Goal: Leave review/rating: Leave review/rating

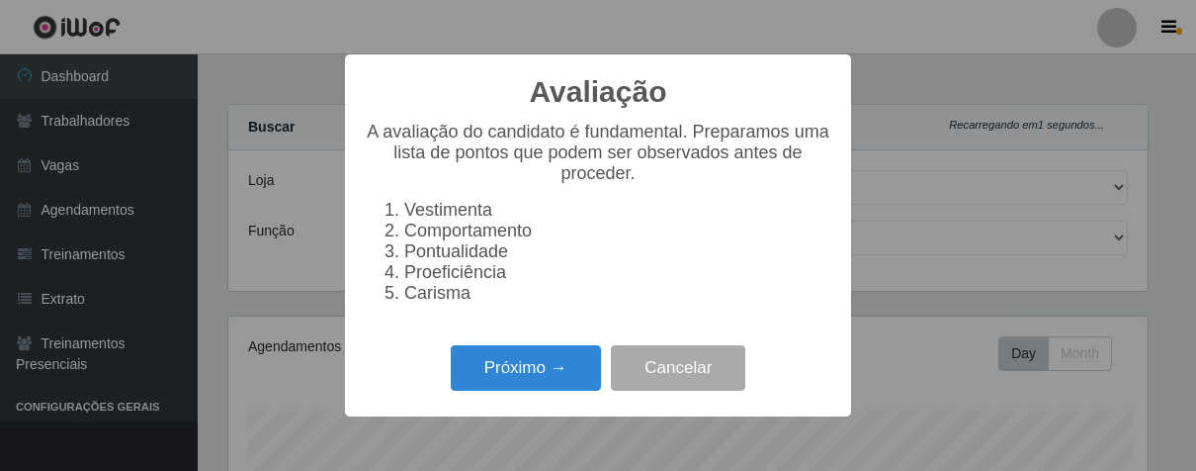
select select "206"
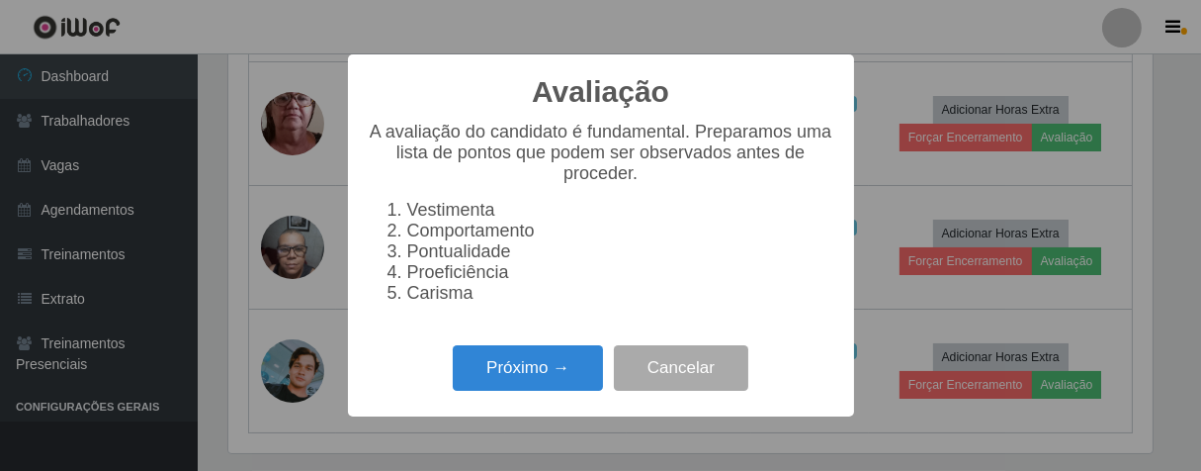
scroll to position [409, 925]
click at [573, 390] on button "Próximo →" at bounding box center [528, 368] width 150 height 46
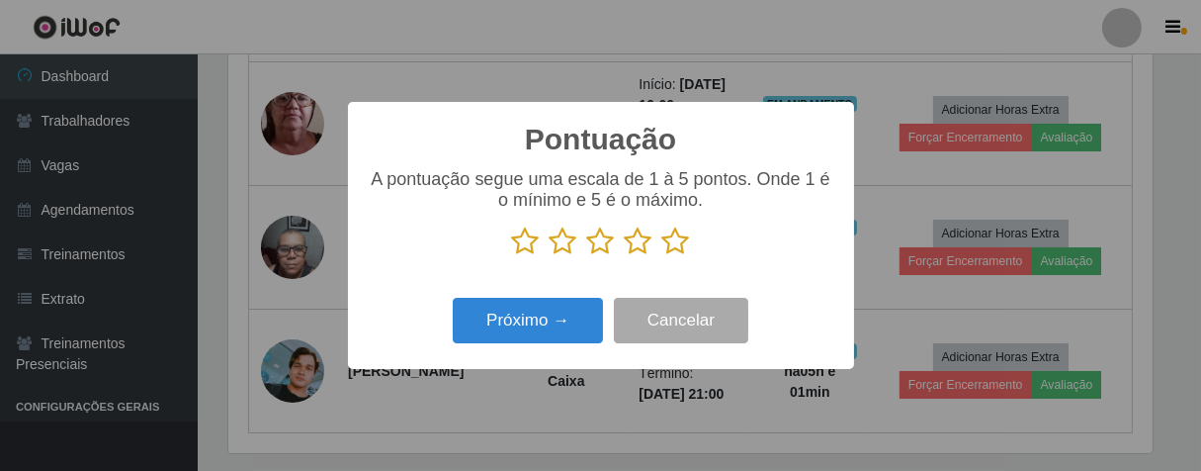
click at [663, 245] on icon at bounding box center [676, 241] width 28 height 30
click at [662, 256] on input "radio" at bounding box center [662, 256] width 0 height 0
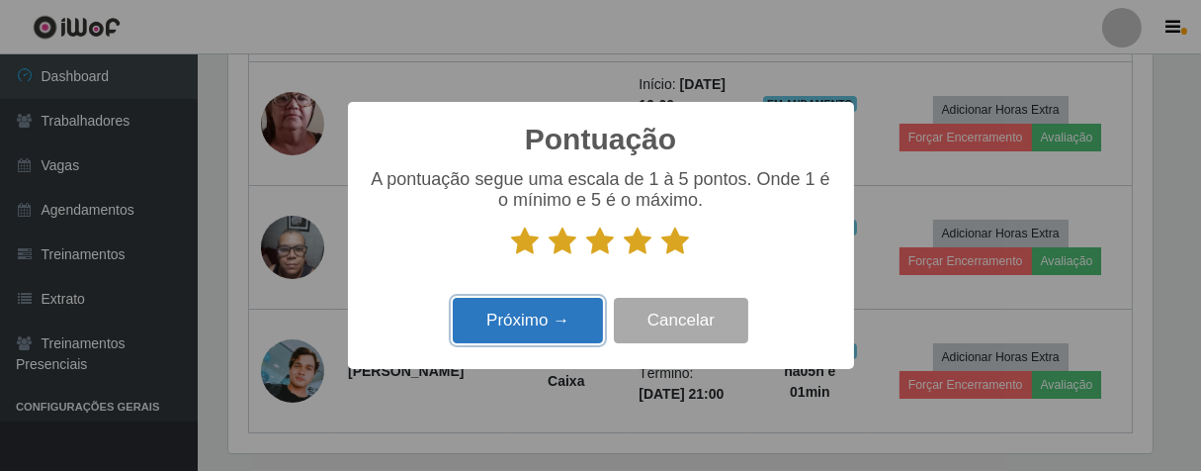
click at [550, 309] on button "Próximo →" at bounding box center [528, 321] width 150 height 46
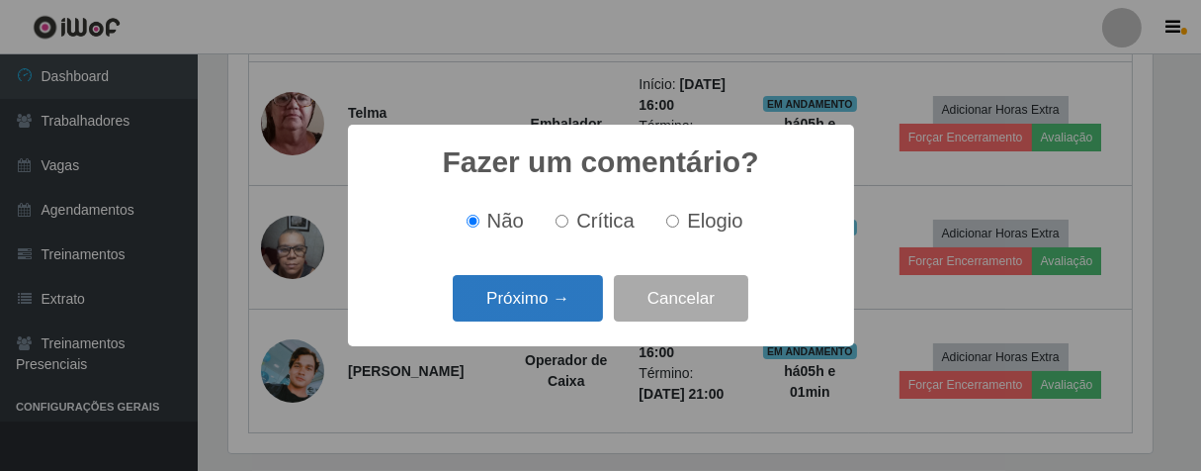
click at [599, 310] on button "Próximo →" at bounding box center [528, 298] width 150 height 46
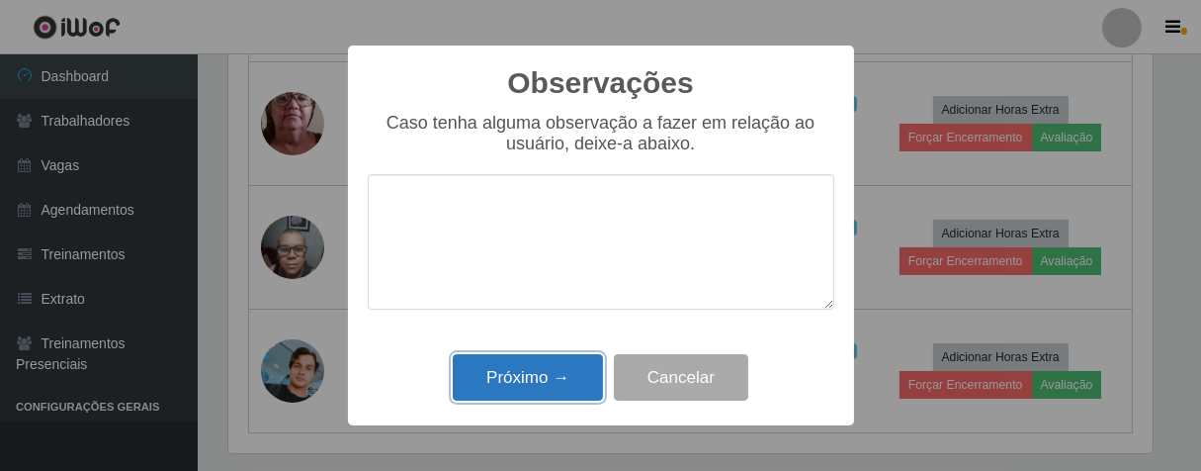
click at [573, 362] on button "Próximo →" at bounding box center [528, 377] width 150 height 46
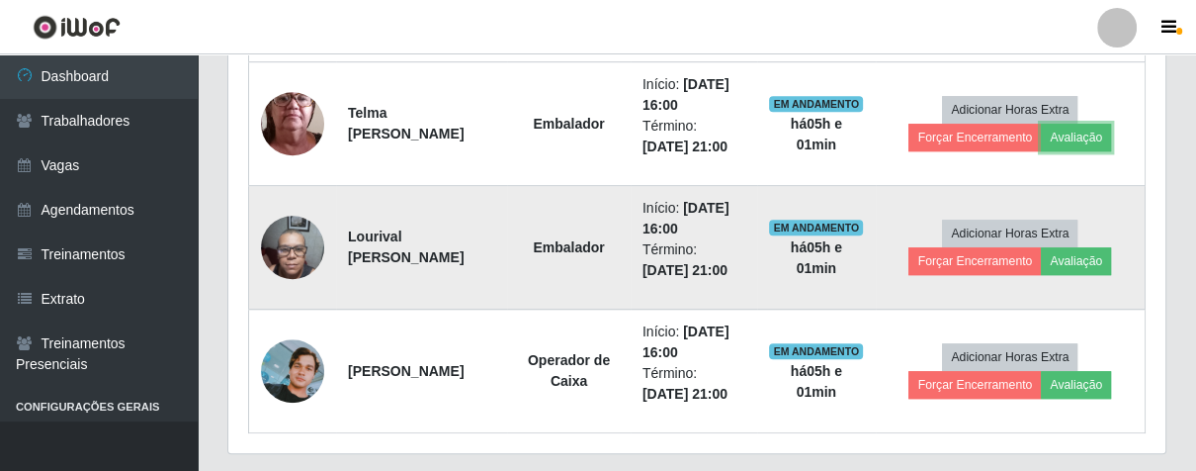
scroll to position [409, 936]
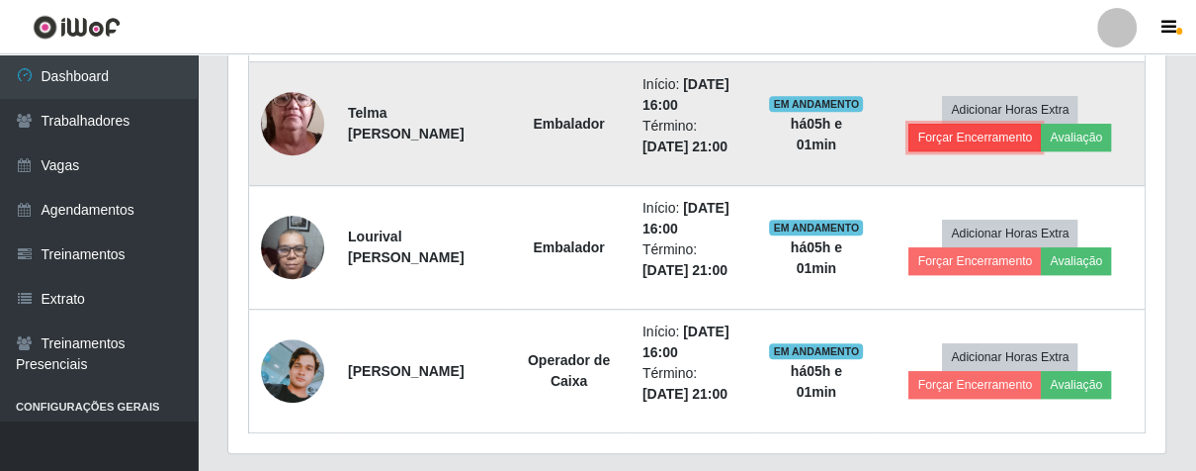
click at [936, 141] on button "Forçar Encerramento" at bounding box center [974, 138] width 132 height 28
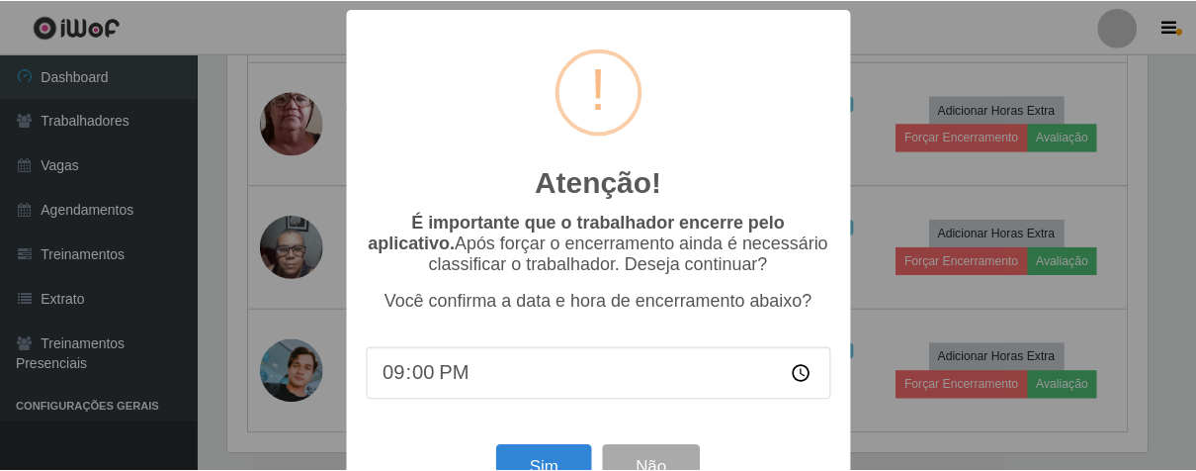
scroll to position [68, 0]
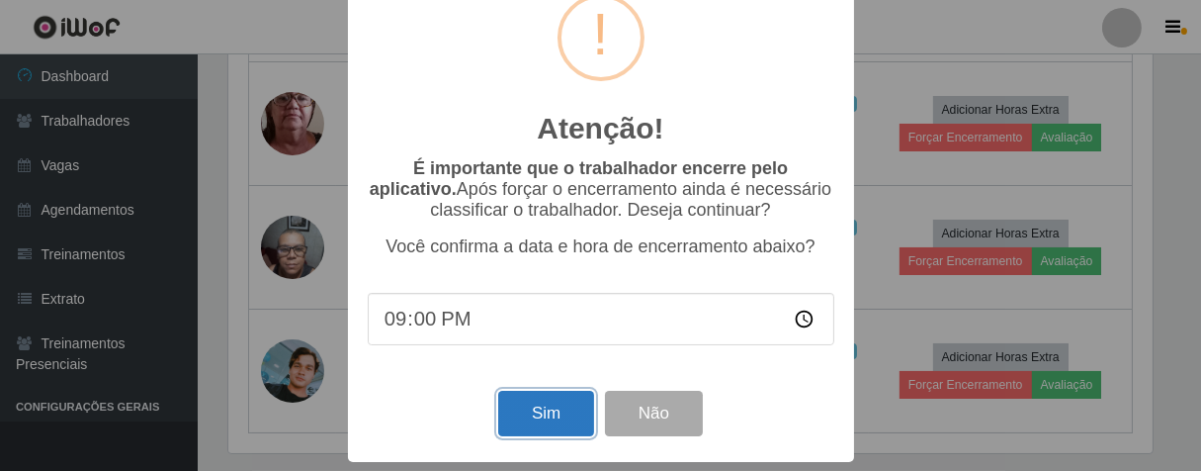
click at [559, 396] on button "Sim" at bounding box center [546, 413] width 96 height 46
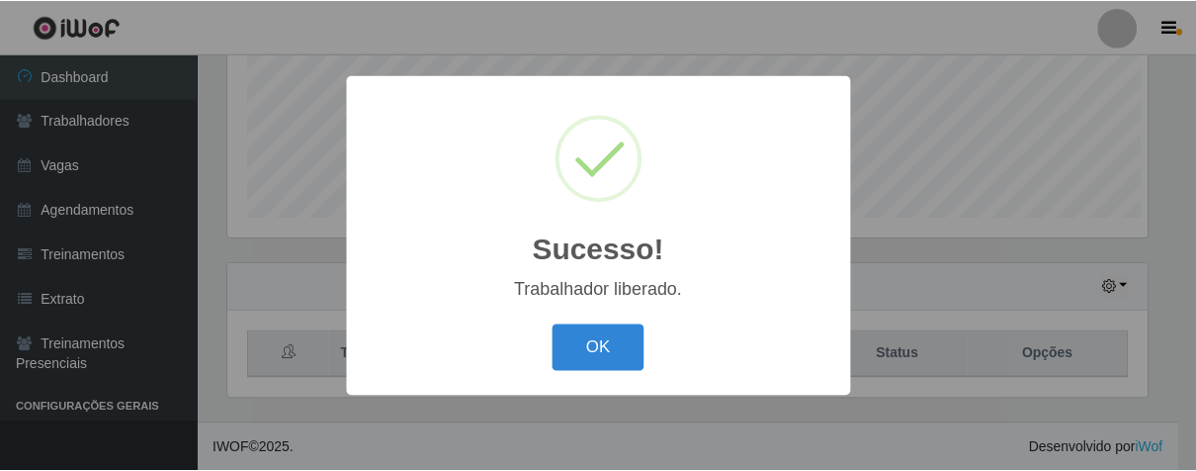
scroll to position [409, 925]
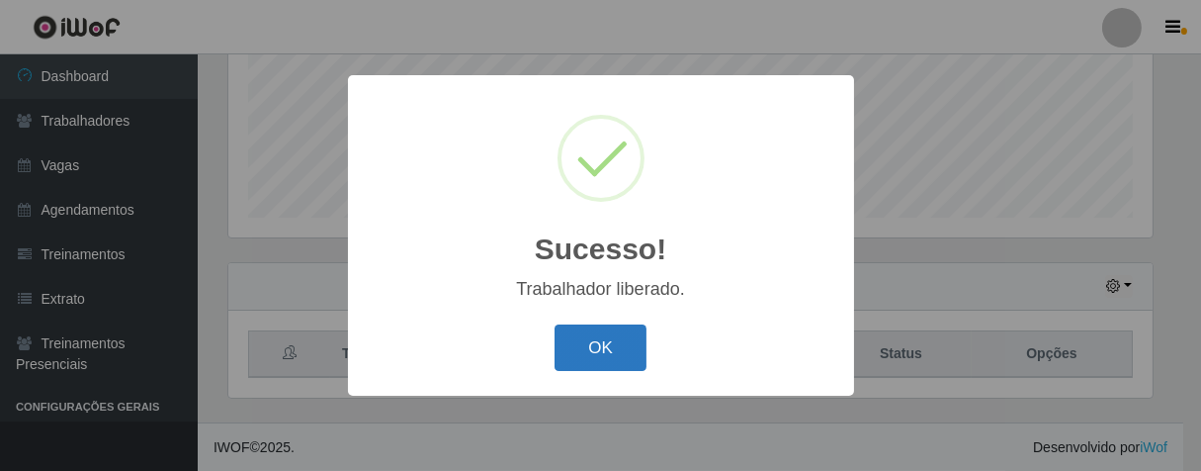
click at [619, 340] on button "OK" at bounding box center [601, 347] width 92 height 46
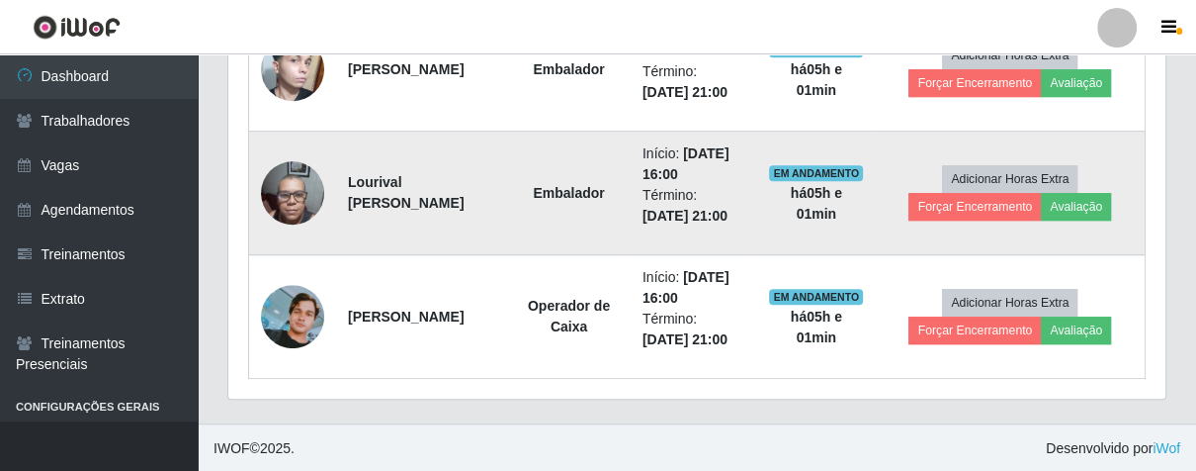
scroll to position [640, 0]
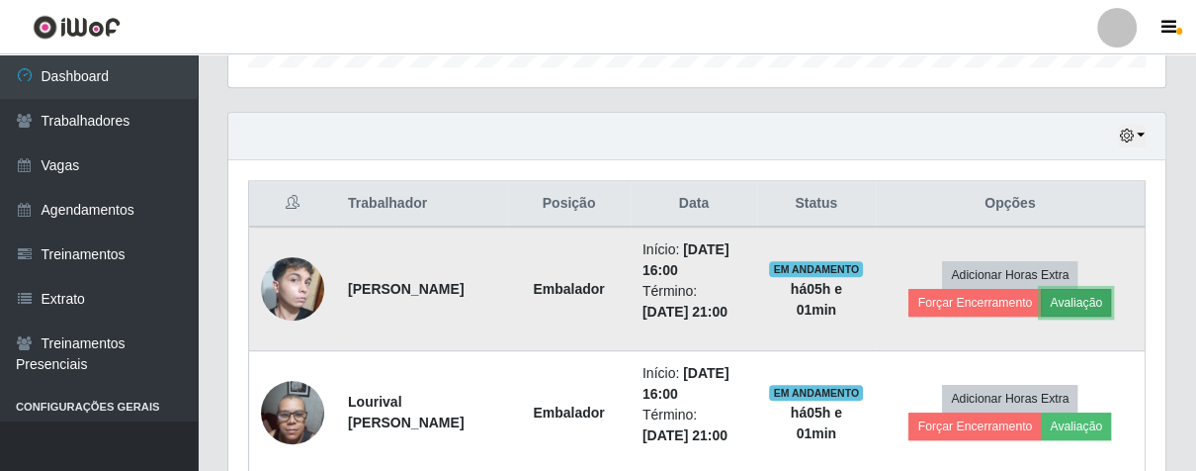
click at [1076, 292] on button "Avaliação" at bounding box center [1076, 303] width 70 height 28
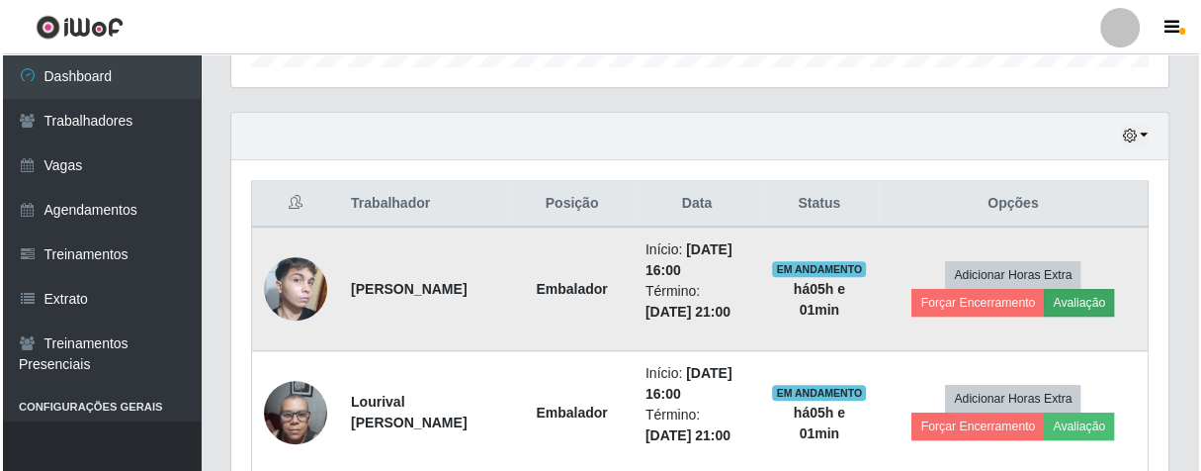
scroll to position [409, 925]
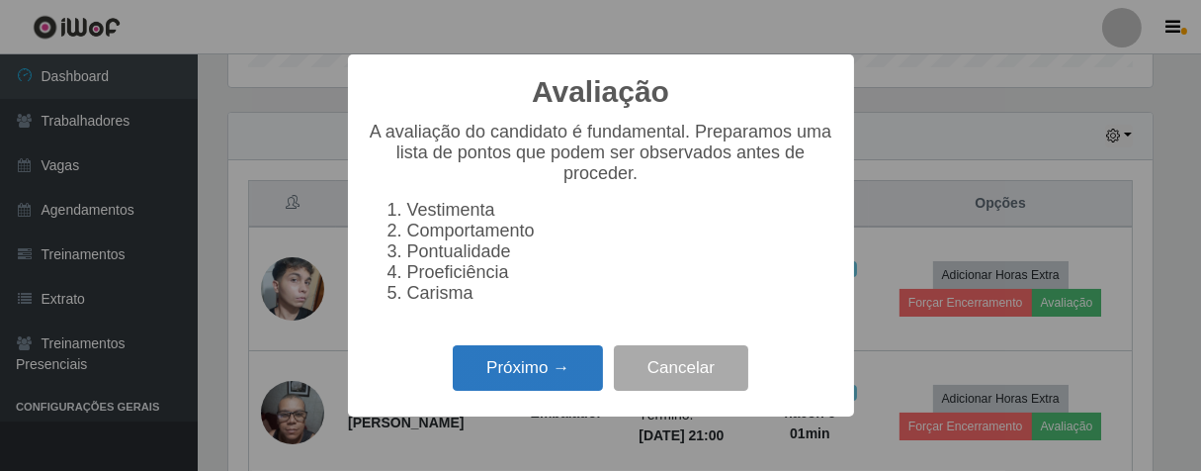
click at [561, 388] on button "Próximo →" at bounding box center [528, 368] width 150 height 46
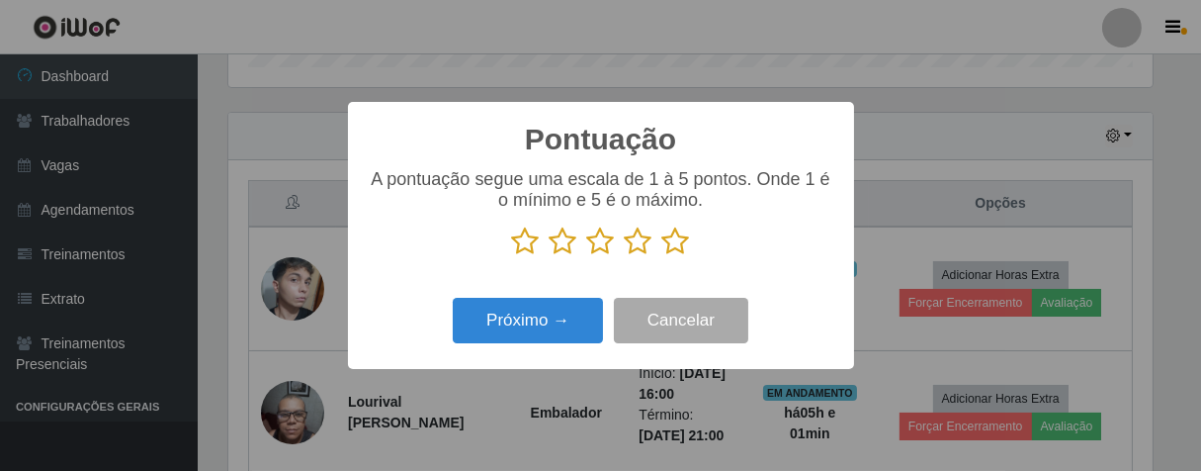
click at [626, 242] on icon at bounding box center [639, 241] width 28 height 30
click at [625, 256] on input "radio" at bounding box center [625, 256] width 0 height 0
click at [575, 297] on div "Próximo → Cancelar" at bounding box center [601, 320] width 467 height 56
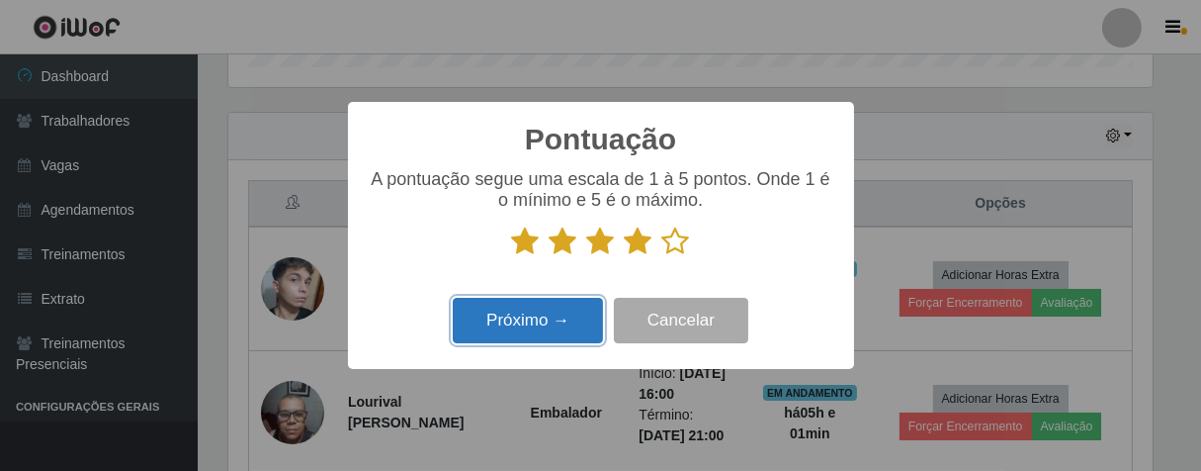
click at [571, 314] on button "Próximo →" at bounding box center [528, 321] width 150 height 46
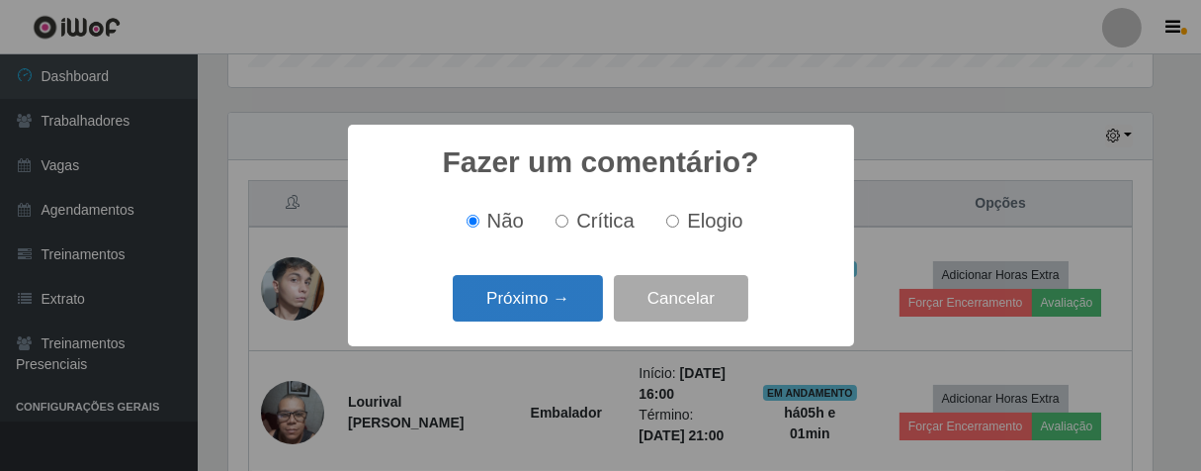
click at [564, 321] on button "Próximo →" at bounding box center [528, 298] width 150 height 46
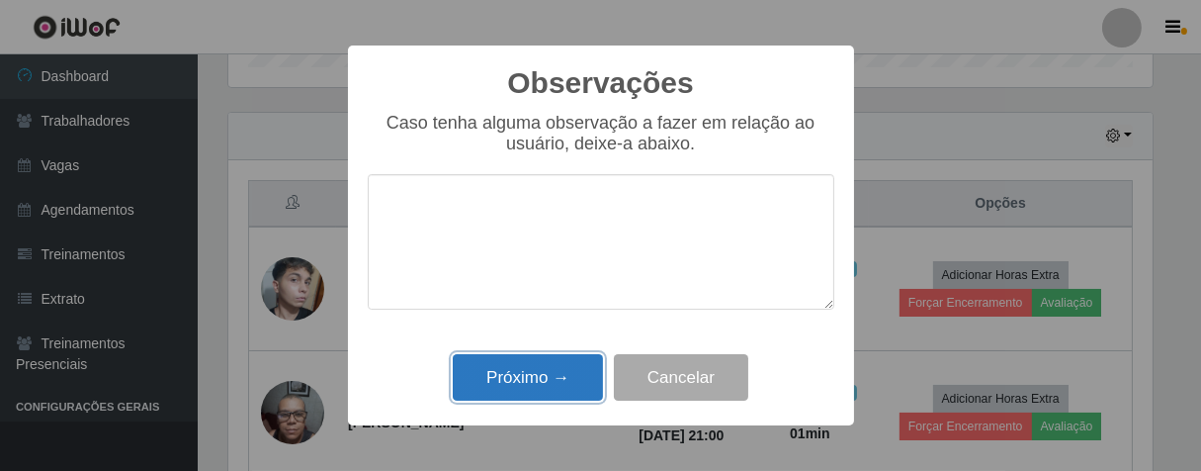
click at [554, 378] on button "Próximo →" at bounding box center [528, 377] width 150 height 46
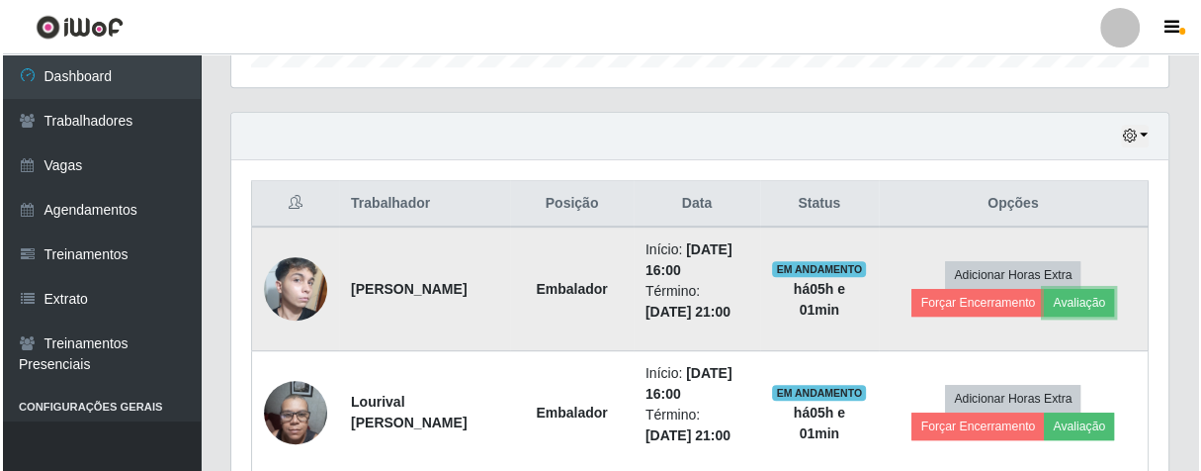
scroll to position [859, 0]
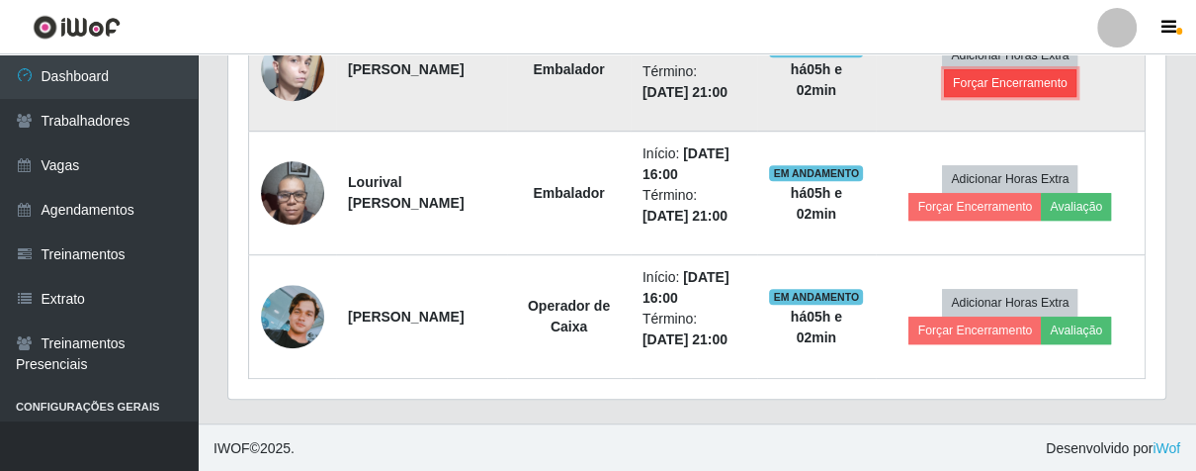
click at [986, 85] on button "Forçar Encerramento" at bounding box center [1010, 83] width 132 height 28
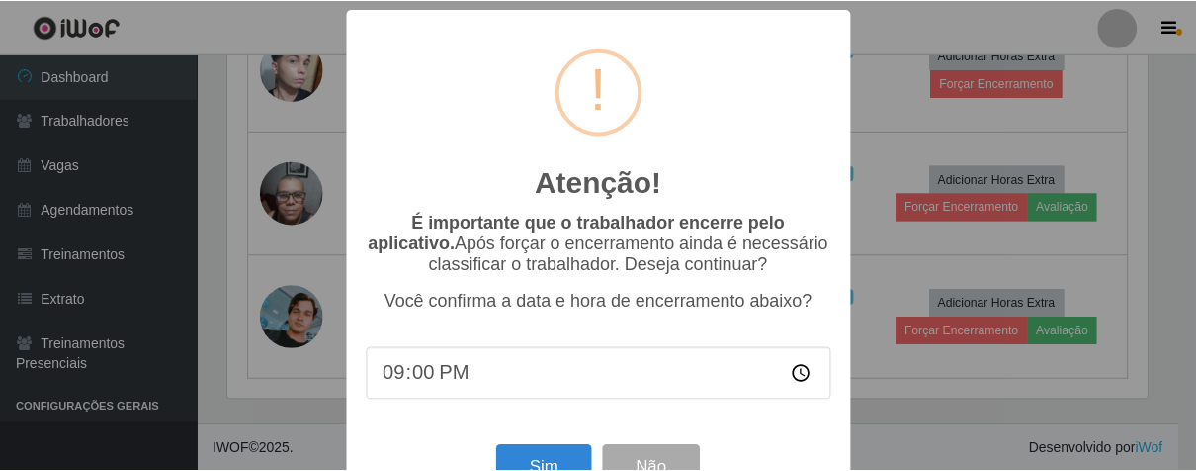
scroll to position [409, 925]
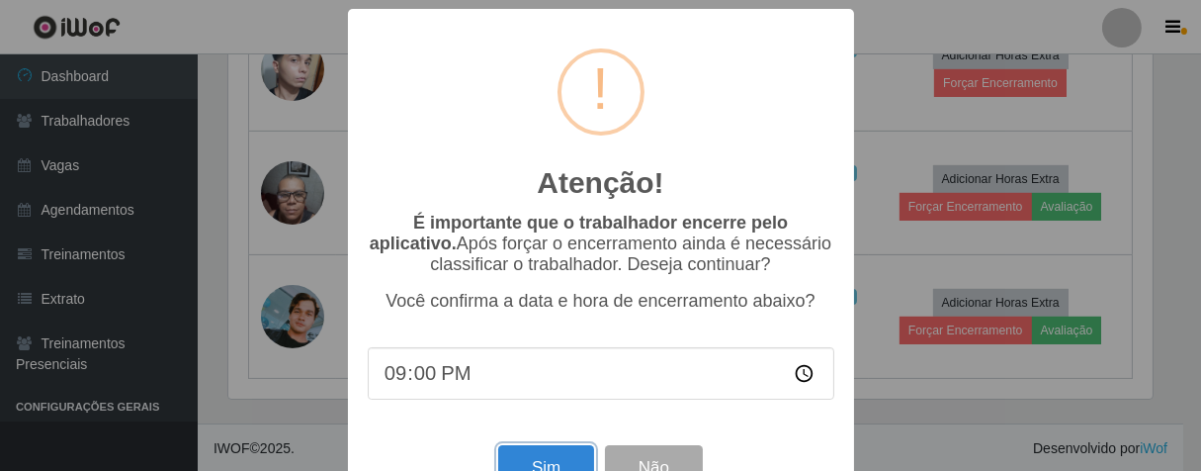
click at [549, 465] on button "Sim" at bounding box center [546, 468] width 96 height 46
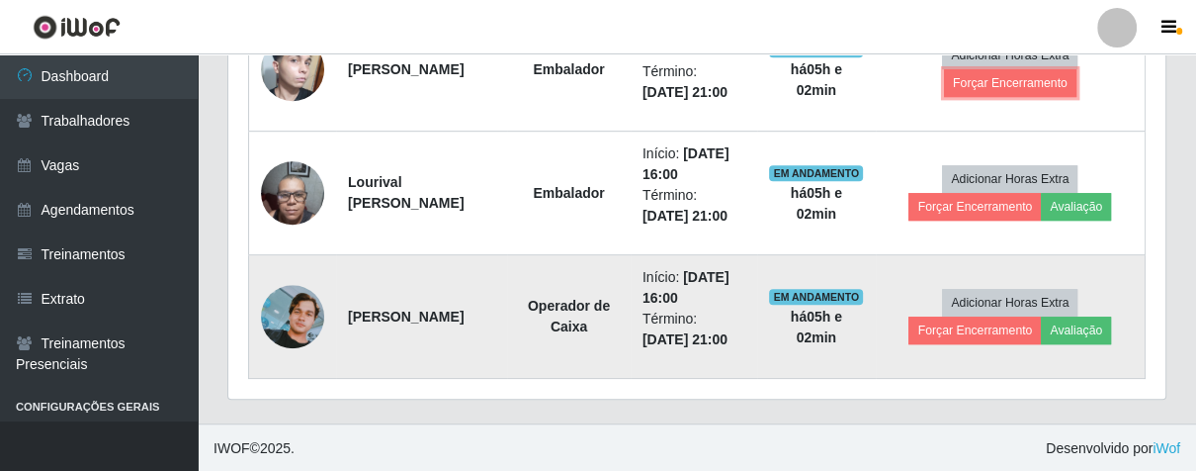
scroll to position [0, 0]
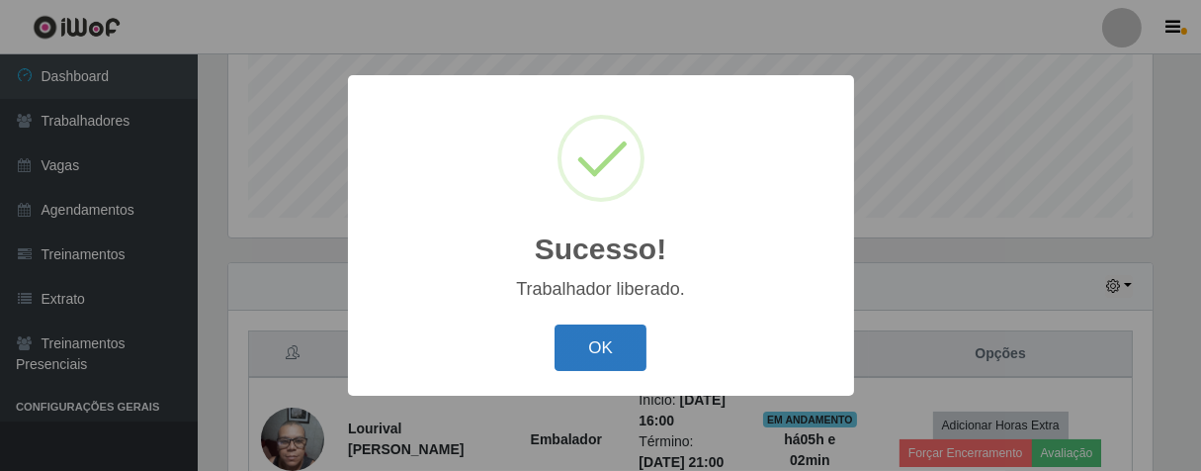
click at [636, 332] on button "OK" at bounding box center [601, 347] width 92 height 46
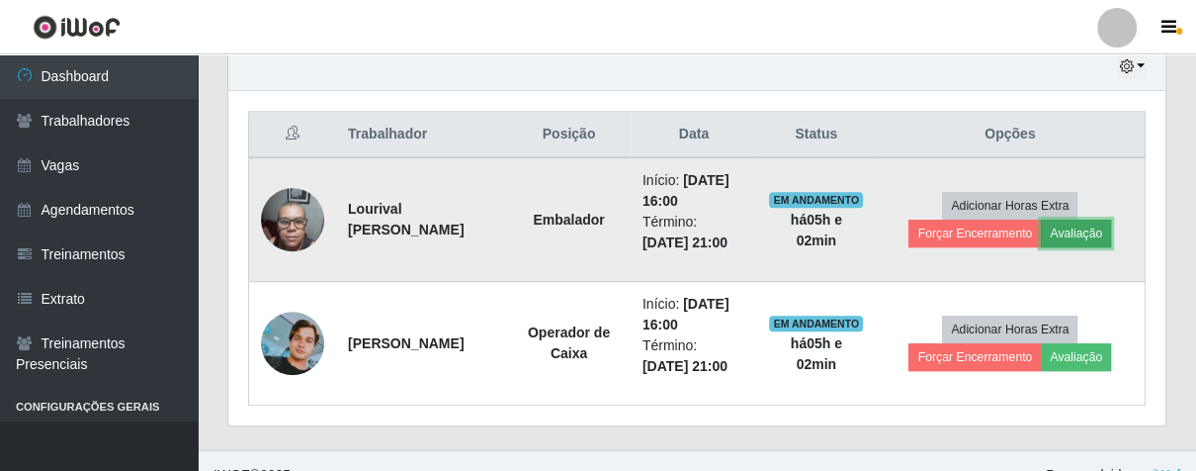
click at [1087, 234] on button "Avaliação" at bounding box center [1076, 233] width 70 height 28
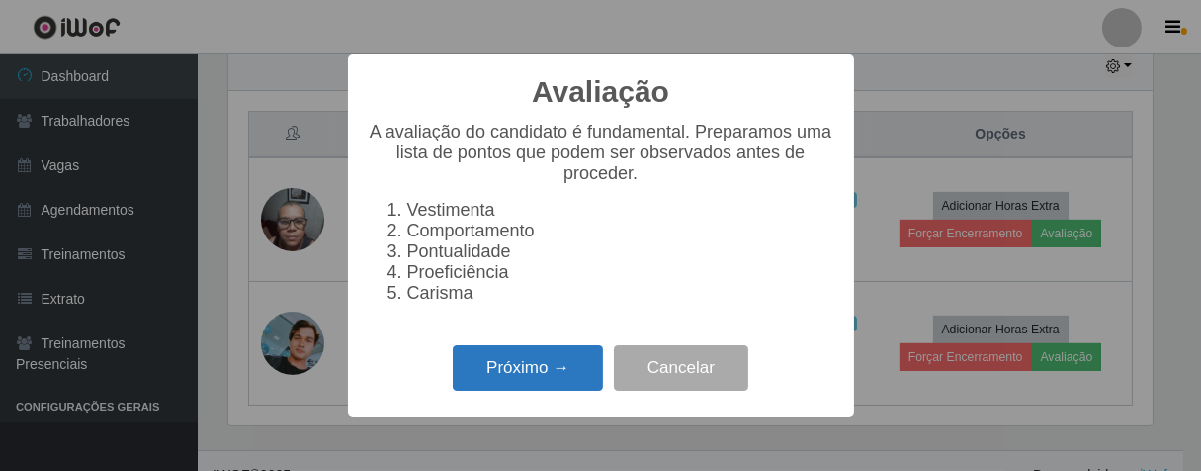
click at [573, 367] on button "Próximo →" at bounding box center [528, 368] width 150 height 46
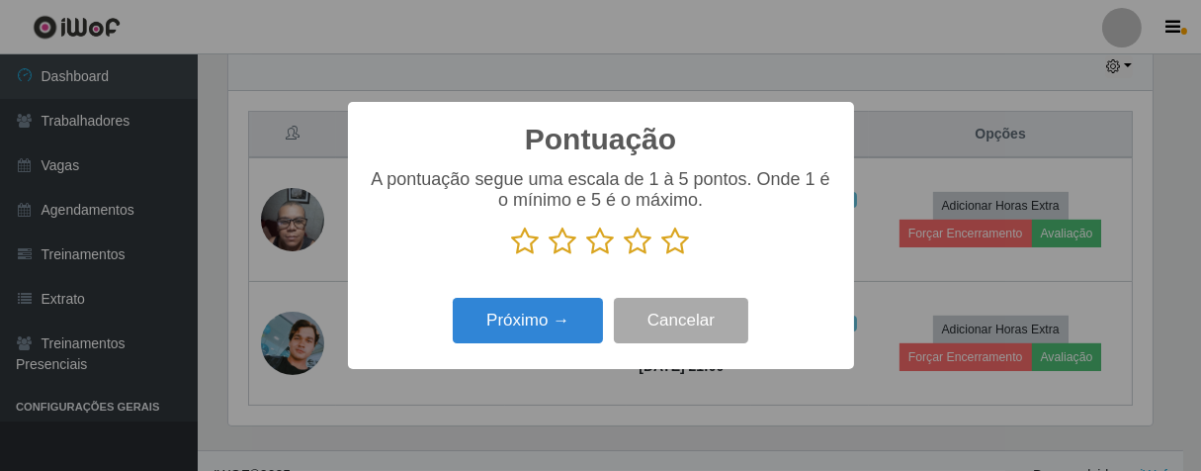
drag, startPoint x: 646, startPoint y: 244, endPoint x: 634, endPoint y: 251, distance: 13.7
click at [643, 247] on icon at bounding box center [639, 241] width 28 height 30
click at [625, 256] on input "radio" at bounding box center [625, 256] width 0 height 0
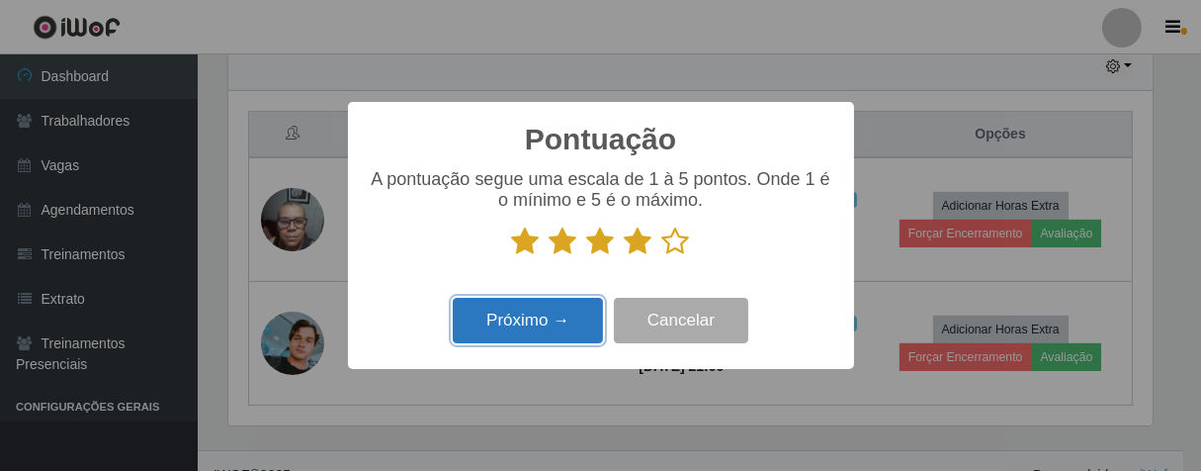
click at [566, 332] on button "Próximo →" at bounding box center [528, 321] width 150 height 46
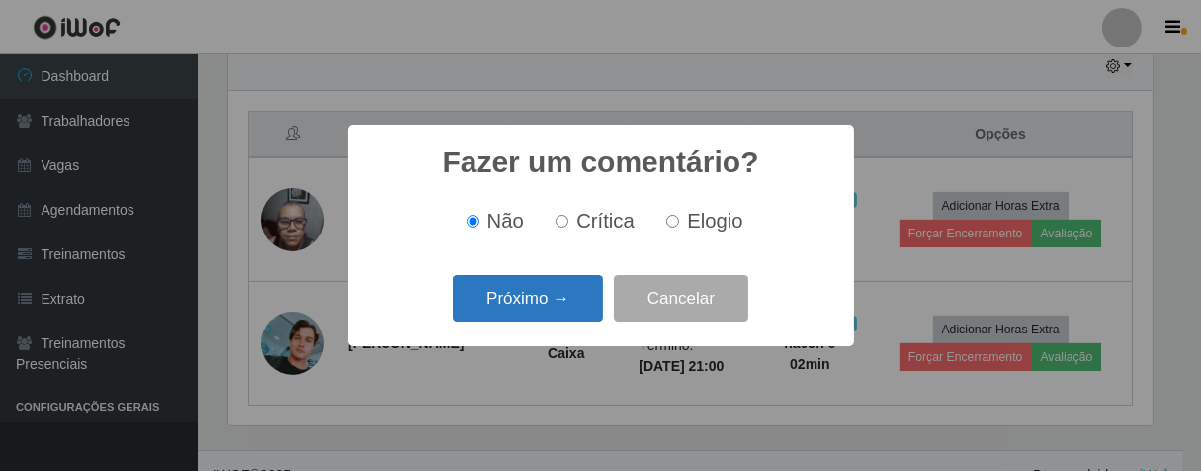
click at [599, 305] on button "Próximo →" at bounding box center [528, 298] width 150 height 46
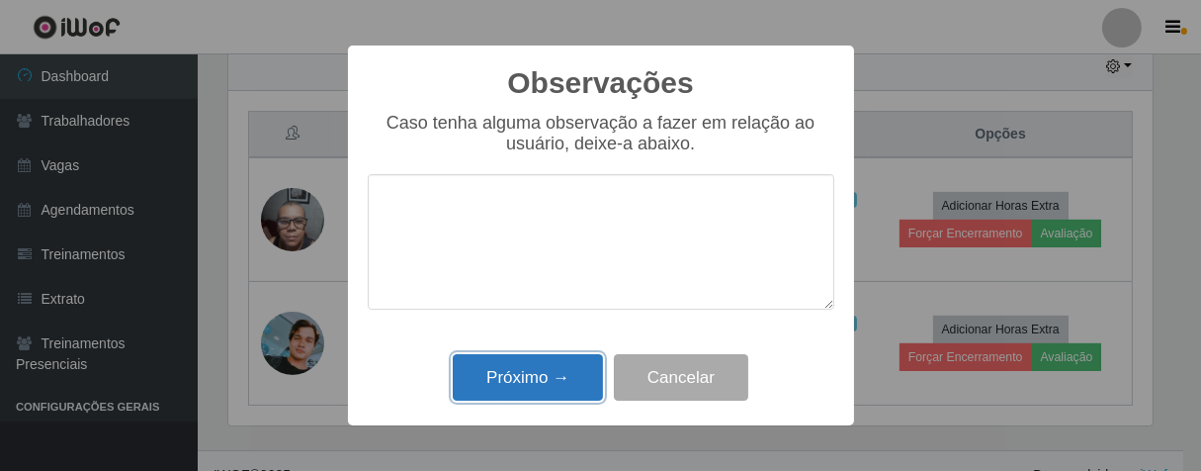
click at [528, 376] on button "Próximo →" at bounding box center [528, 377] width 150 height 46
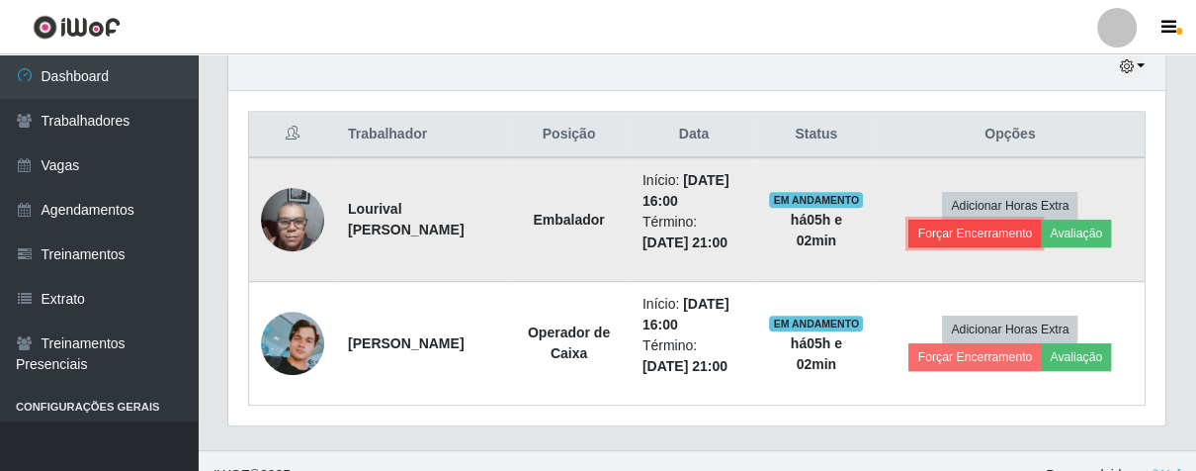
click at [939, 225] on button "Forçar Encerramento" at bounding box center [974, 233] width 132 height 28
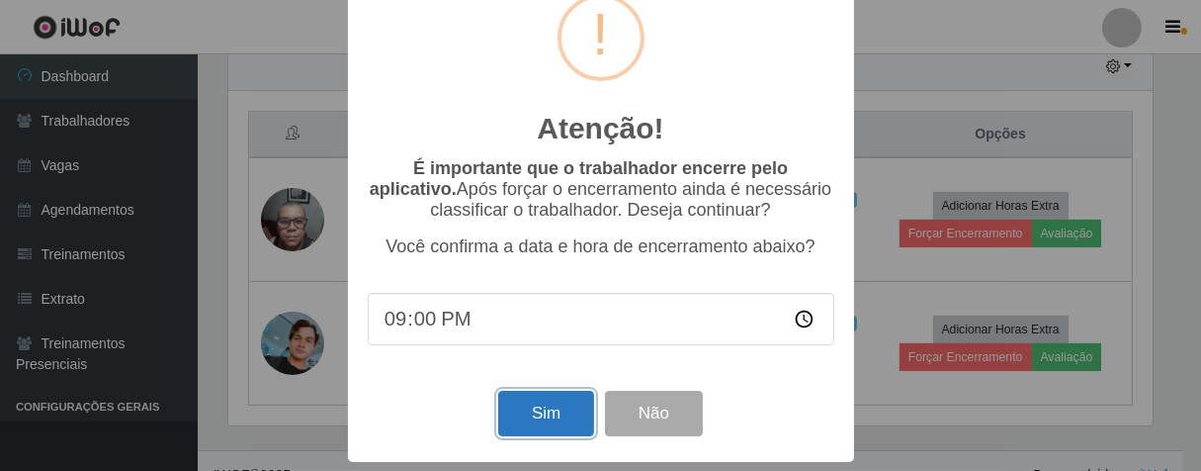
click at [553, 421] on button "Sim" at bounding box center [546, 413] width 96 height 46
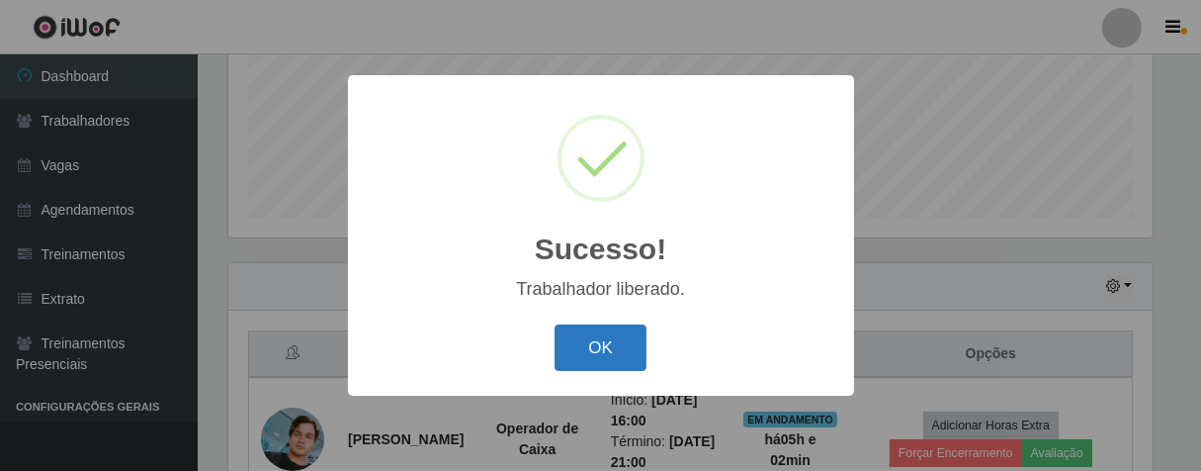
click at [592, 338] on button "OK" at bounding box center [601, 347] width 92 height 46
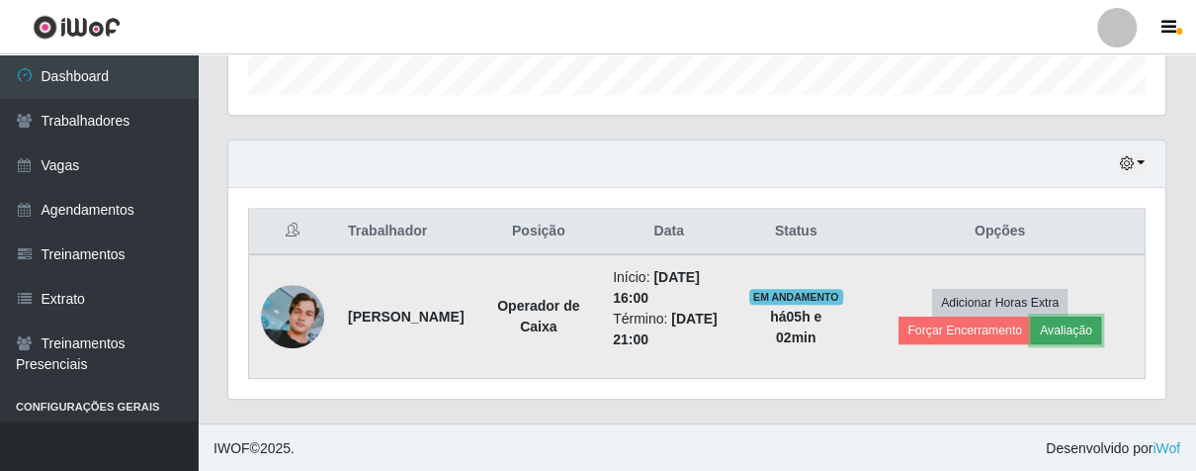
click at [1080, 330] on button "Avaliação" at bounding box center [1066, 330] width 70 height 28
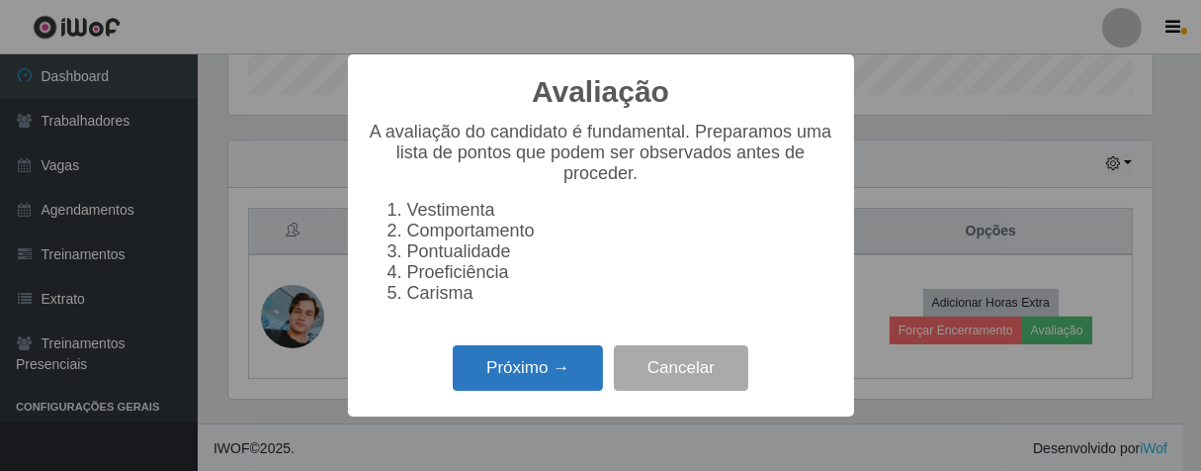
click at [567, 380] on button "Próximo →" at bounding box center [528, 368] width 150 height 46
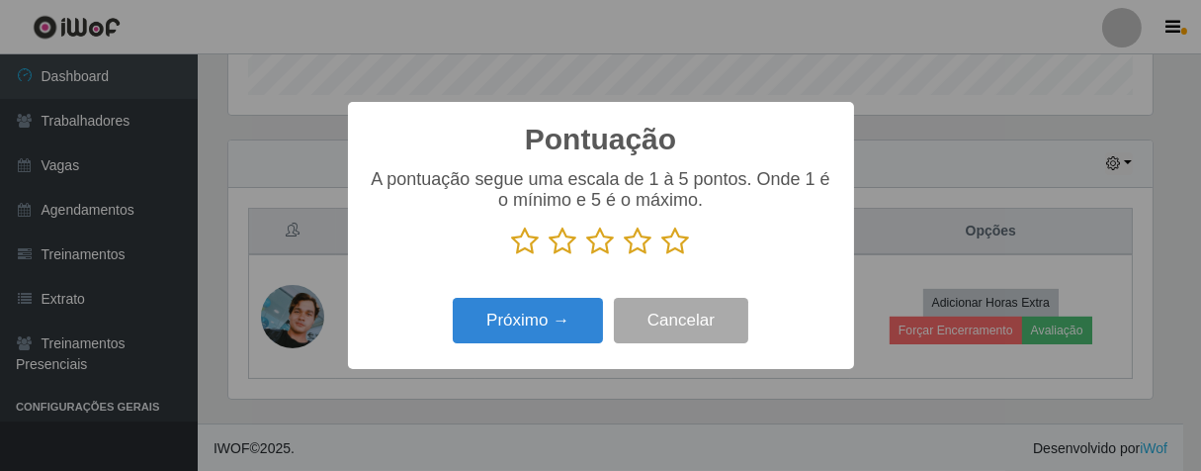
drag, startPoint x: 687, startPoint y: 243, endPoint x: 602, endPoint y: 275, distance: 90.7
click at [684, 243] on icon at bounding box center [676, 241] width 28 height 30
click at [662, 256] on input "radio" at bounding box center [662, 256] width 0 height 0
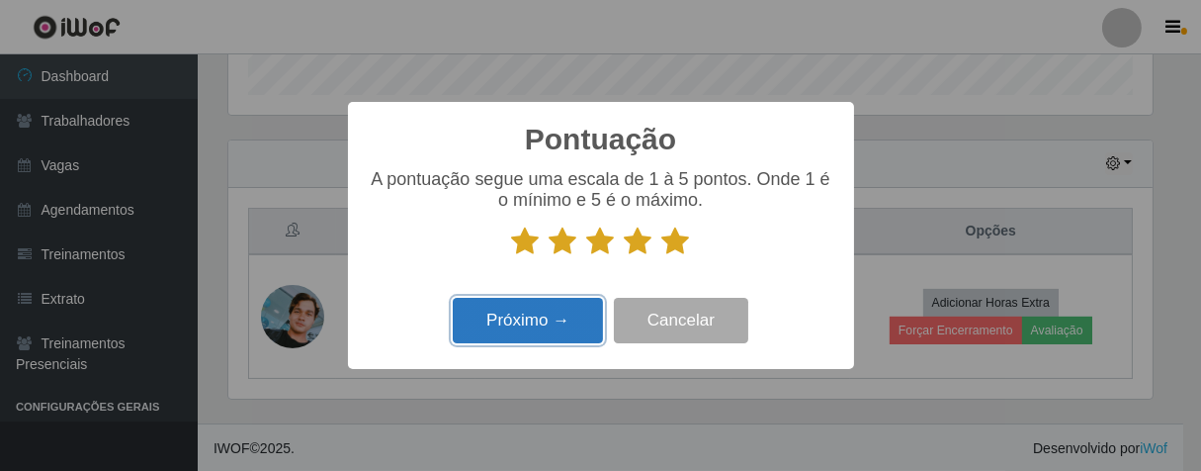
click at [563, 307] on button "Próximo →" at bounding box center [528, 321] width 150 height 46
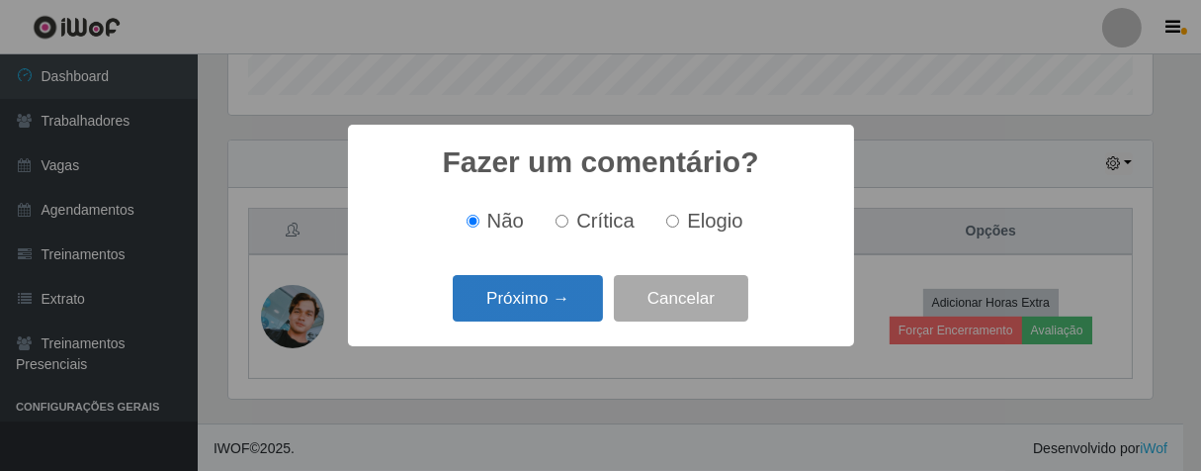
click at [577, 313] on button "Próximo →" at bounding box center [528, 298] width 150 height 46
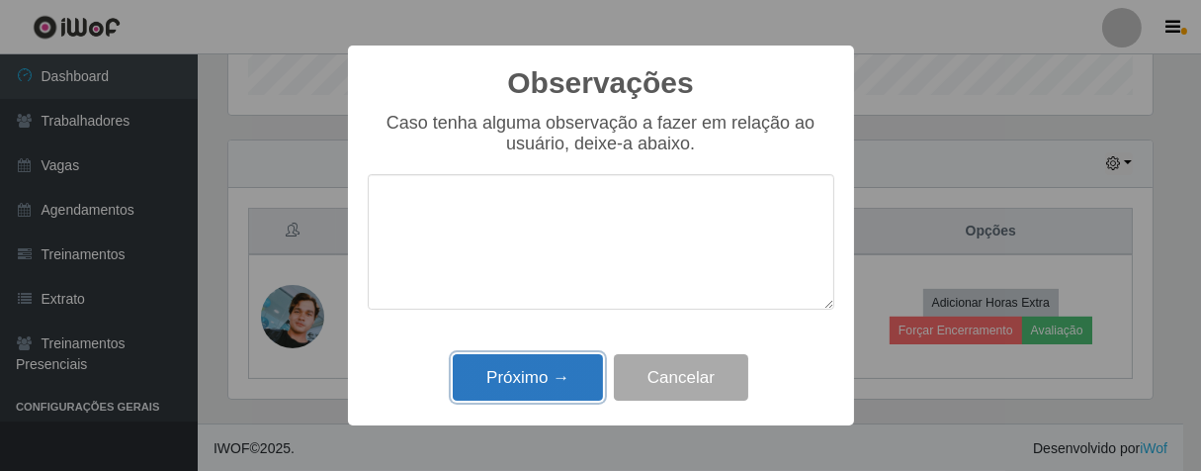
click at [572, 370] on button "Próximo →" at bounding box center [528, 377] width 150 height 46
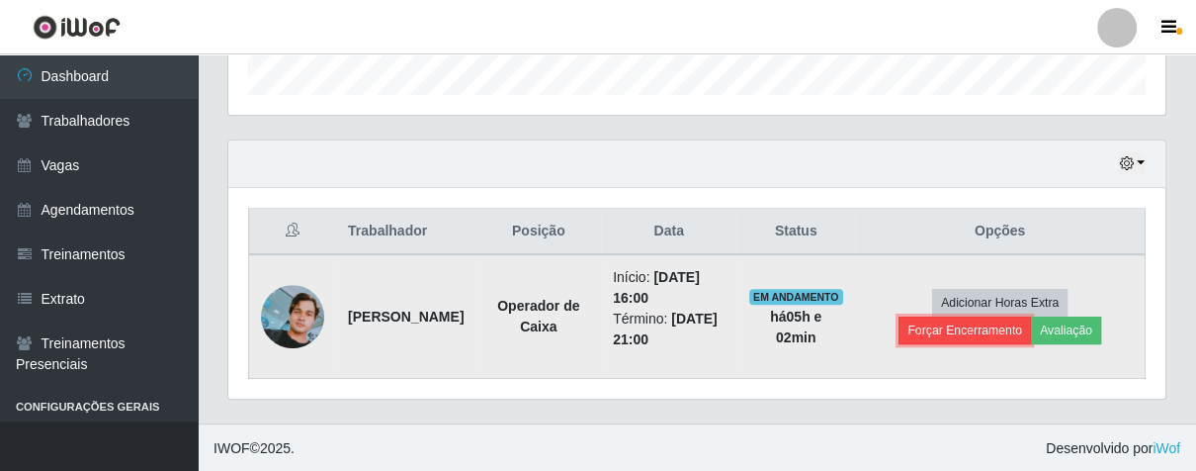
click at [930, 329] on button "Forçar Encerramento" at bounding box center [965, 330] width 132 height 28
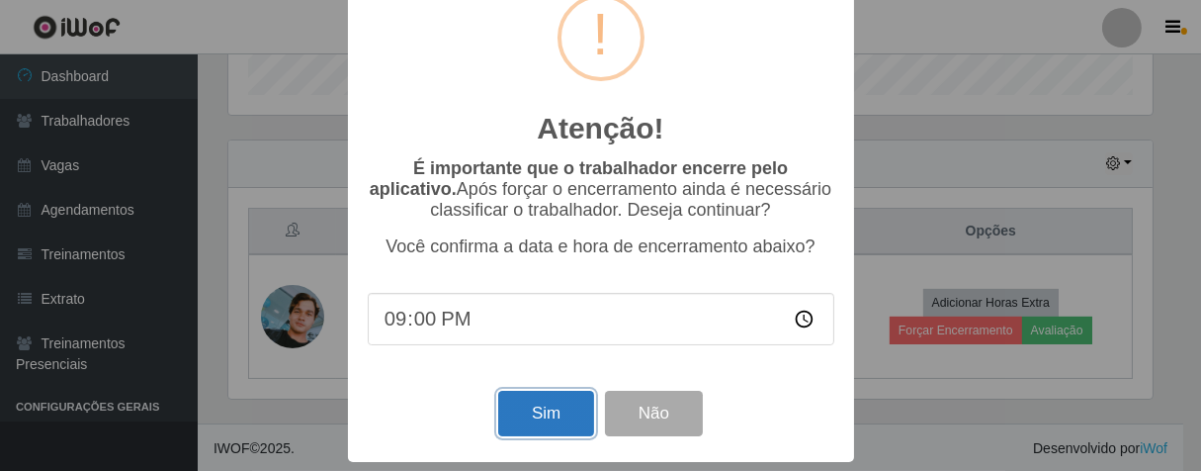
click at [551, 409] on button "Sim" at bounding box center [546, 413] width 96 height 46
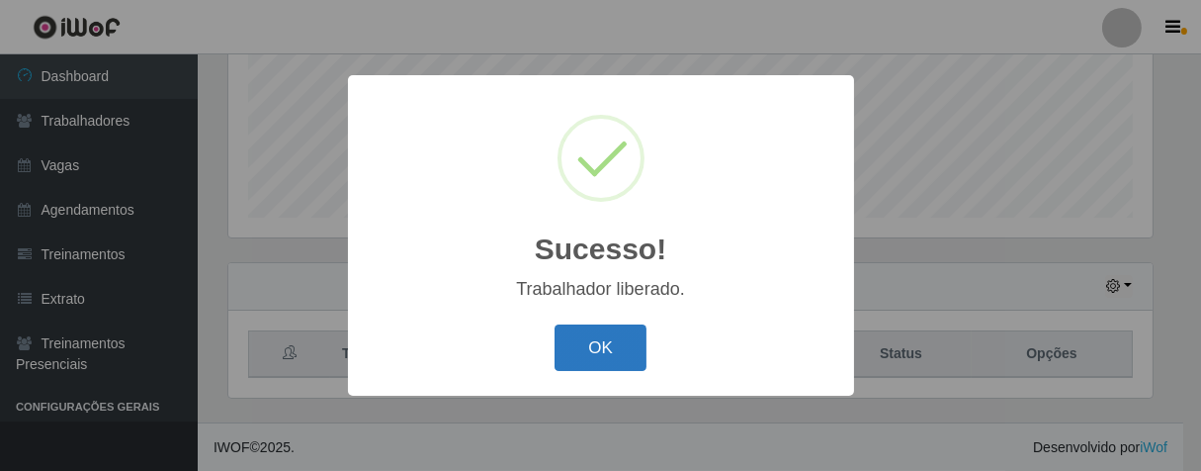
click at [603, 348] on button "OK" at bounding box center [601, 347] width 92 height 46
